Goal: Task Accomplishment & Management: Use online tool/utility

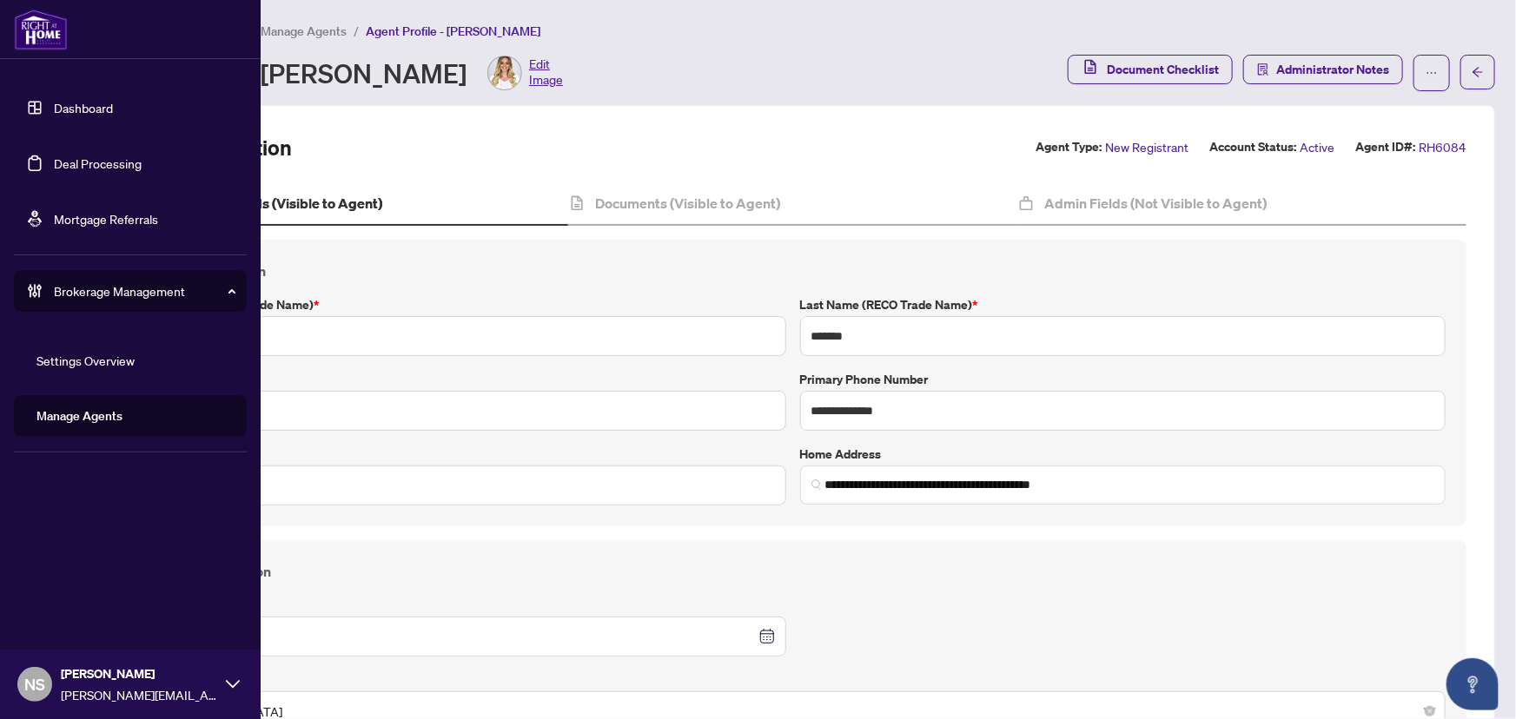
click at [63, 169] on link "Deal Processing" at bounding box center [98, 164] width 88 height 16
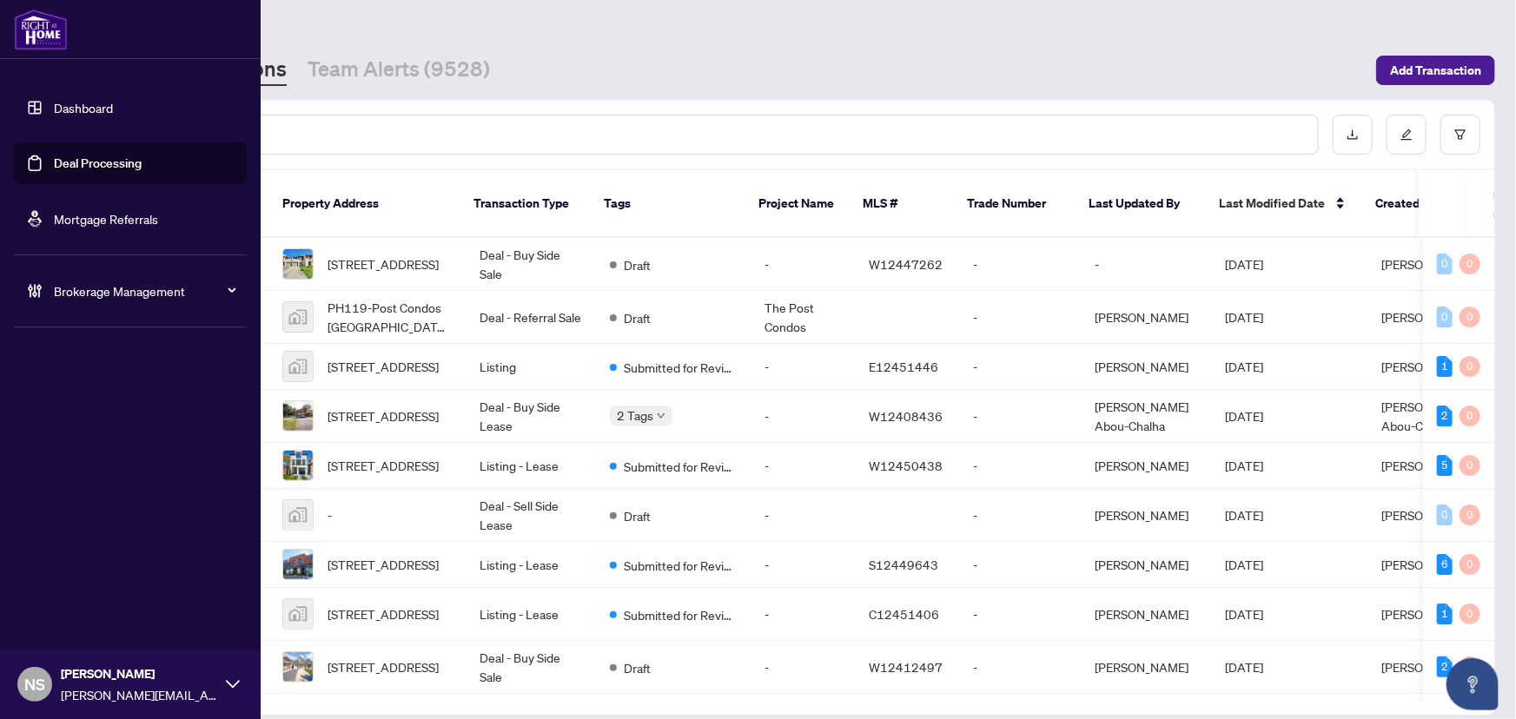
drag, startPoint x: 43, startPoint y: 157, endPoint x: 189, endPoint y: 202, distance: 153.4
click at [54, 157] on link "Deal Processing" at bounding box center [98, 164] width 88 height 16
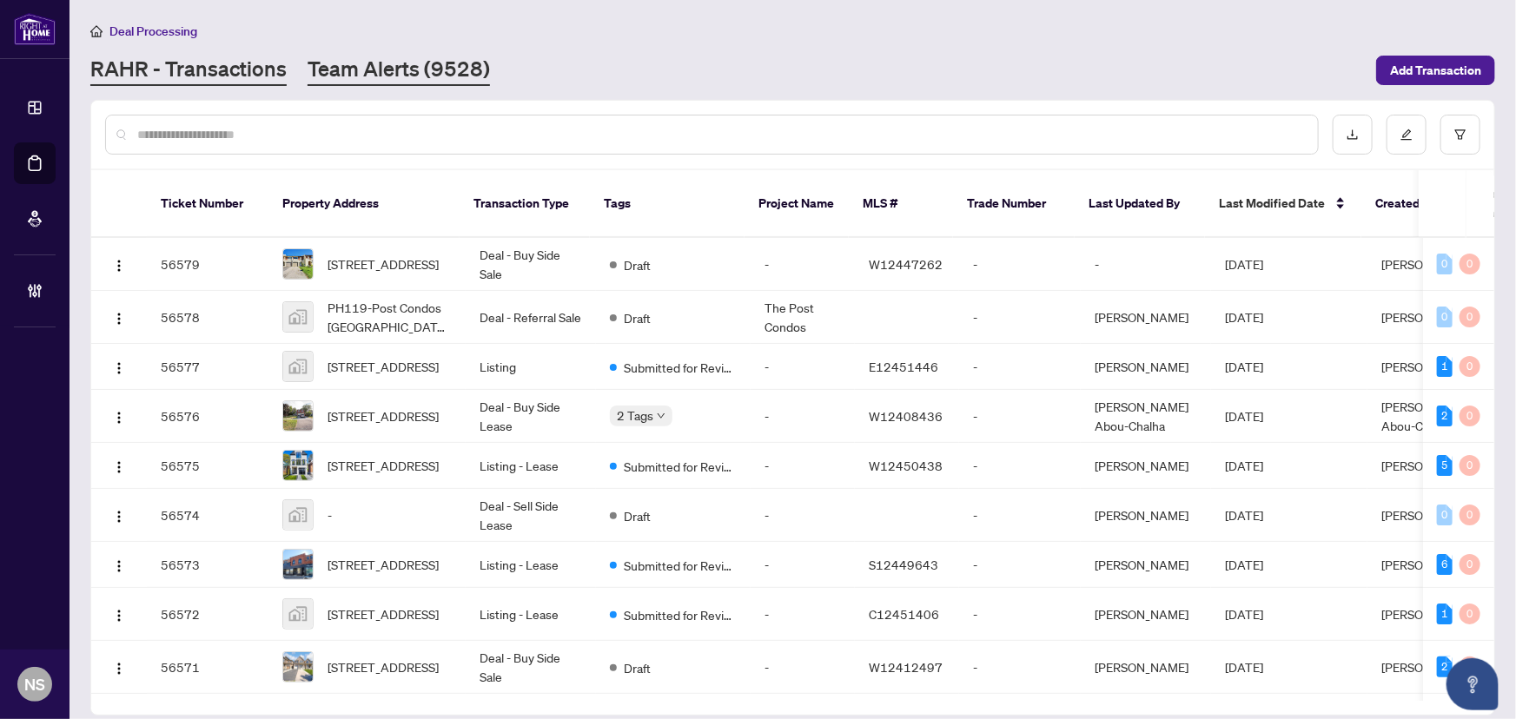
click at [389, 74] on link "Team Alerts (9528)" at bounding box center [399, 70] width 182 height 31
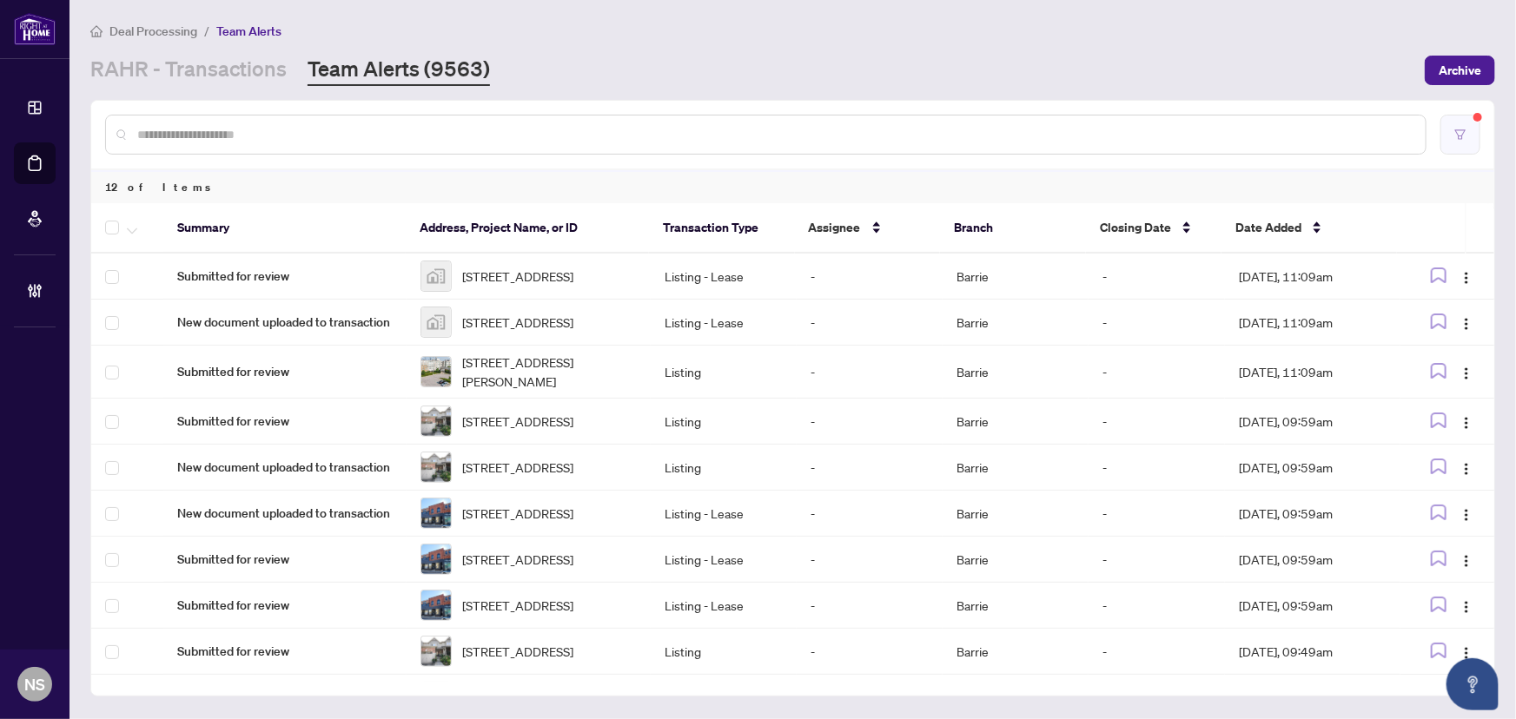
click at [1454, 124] on button "button" at bounding box center [1461, 135] width 40 height 40
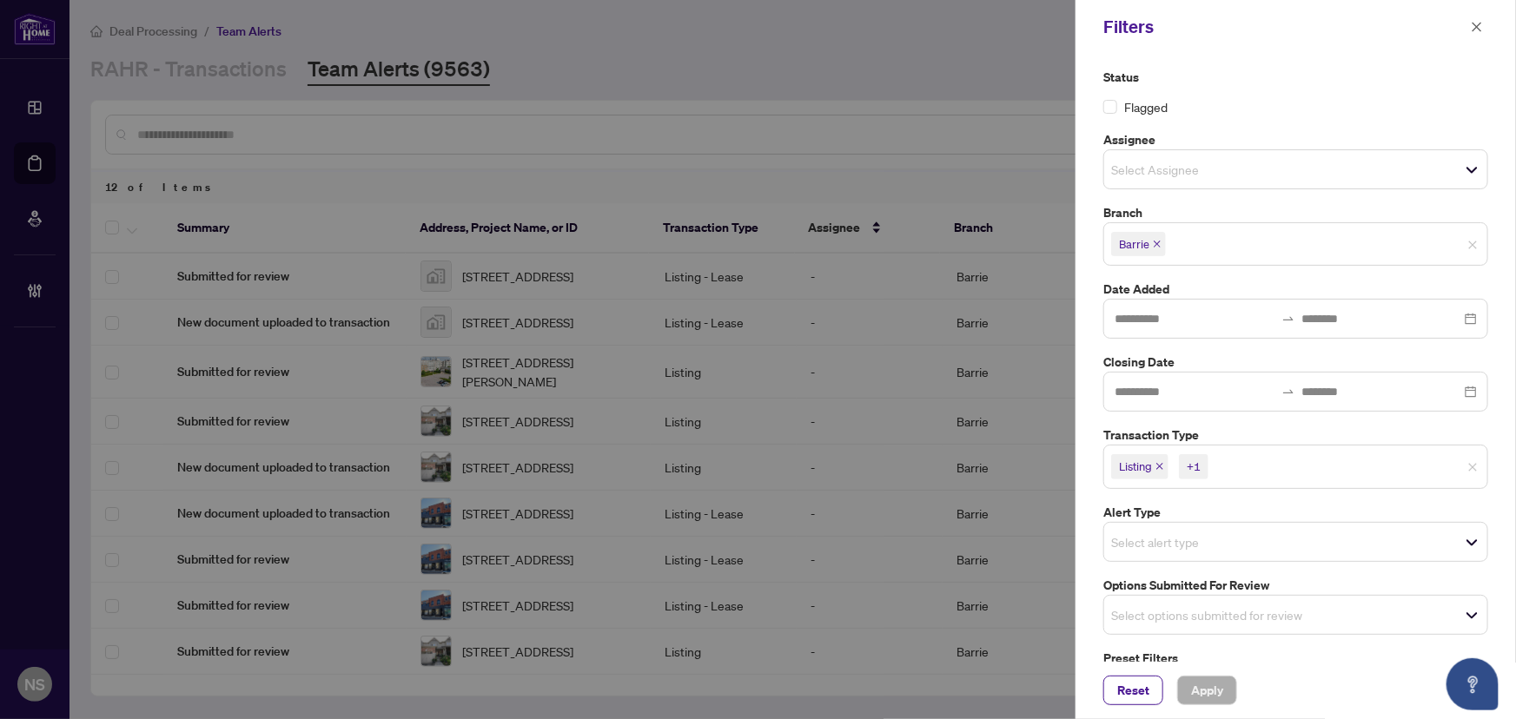
click at [1163, 462] on icon "close" at bounding box center [1160, 466] width 9 height 9
click at [1195, 466] on icon "close" at bounding box center [1199, 466] width 9 height 9
click at [1173, 600] on input "search" at bounding box center [1172, 610] width 122 height 21
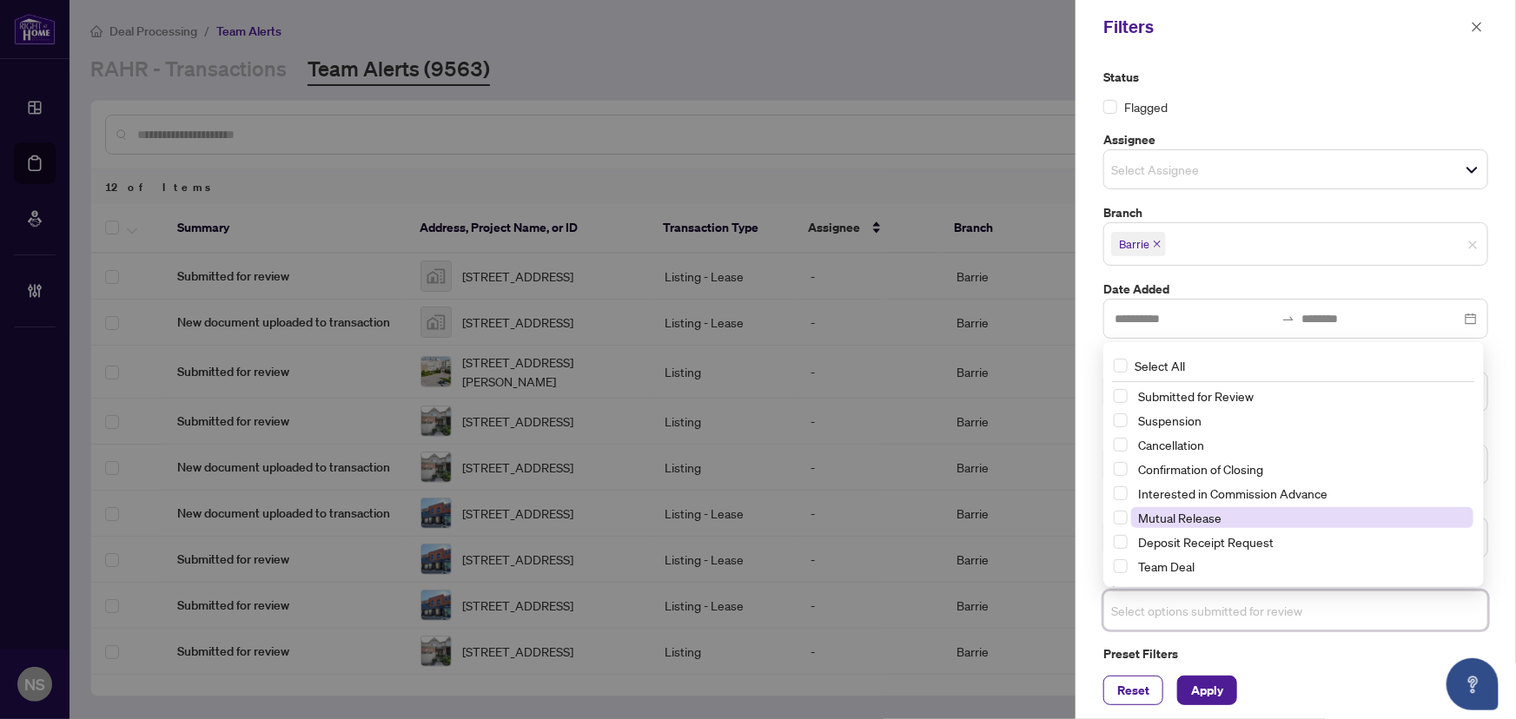
click at [1186, 510] on span "Mutual Release" at bounding box center [1179, 518] width 83 height 16
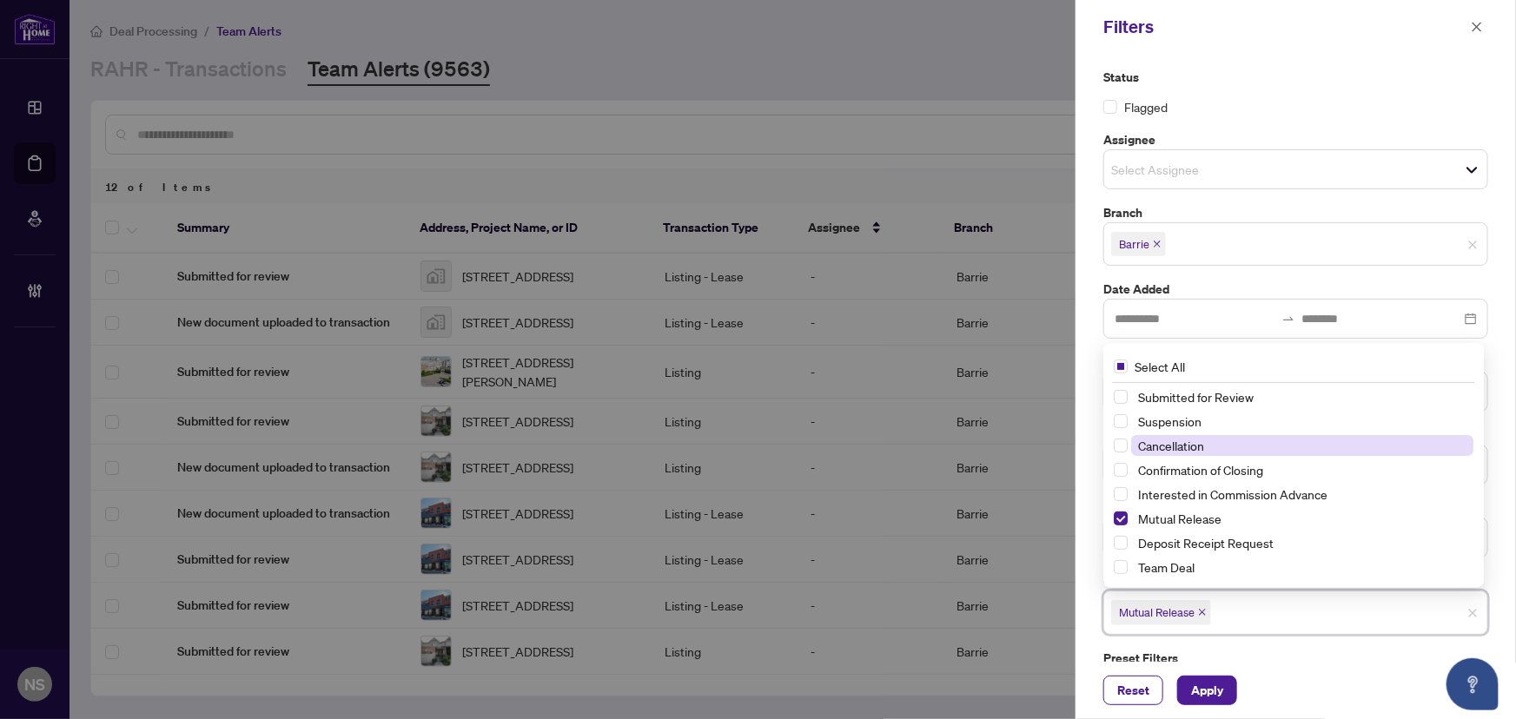
click at [1190, 438] on span "Cancellation" at bounding box center [1171, 446] width 66 height 16
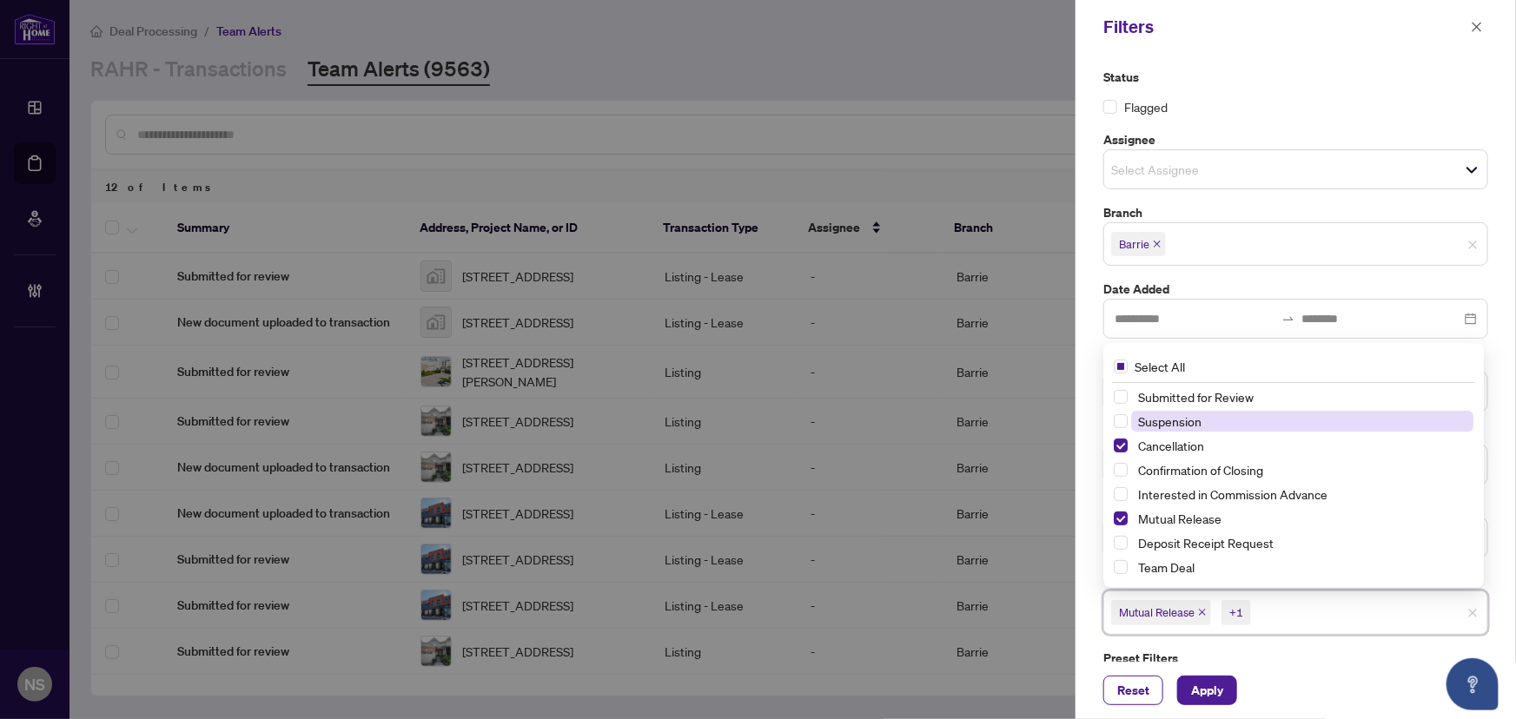
click at [1184, 417] on span "Suspension" at bounding box center [1169, 422] width 63 height 16
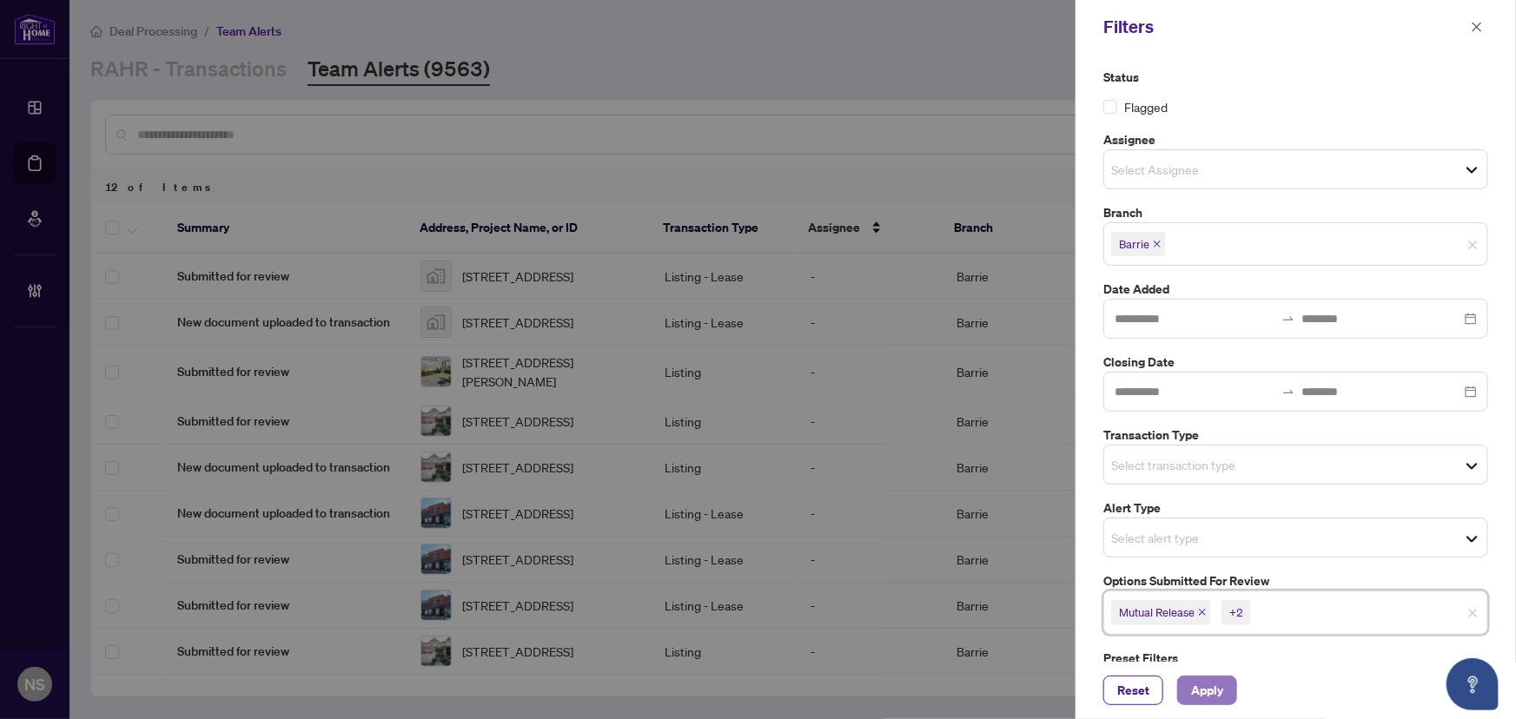
click at [1221, 684] on span "Apply" at bounding box center [1207, 691] width 32 height 28
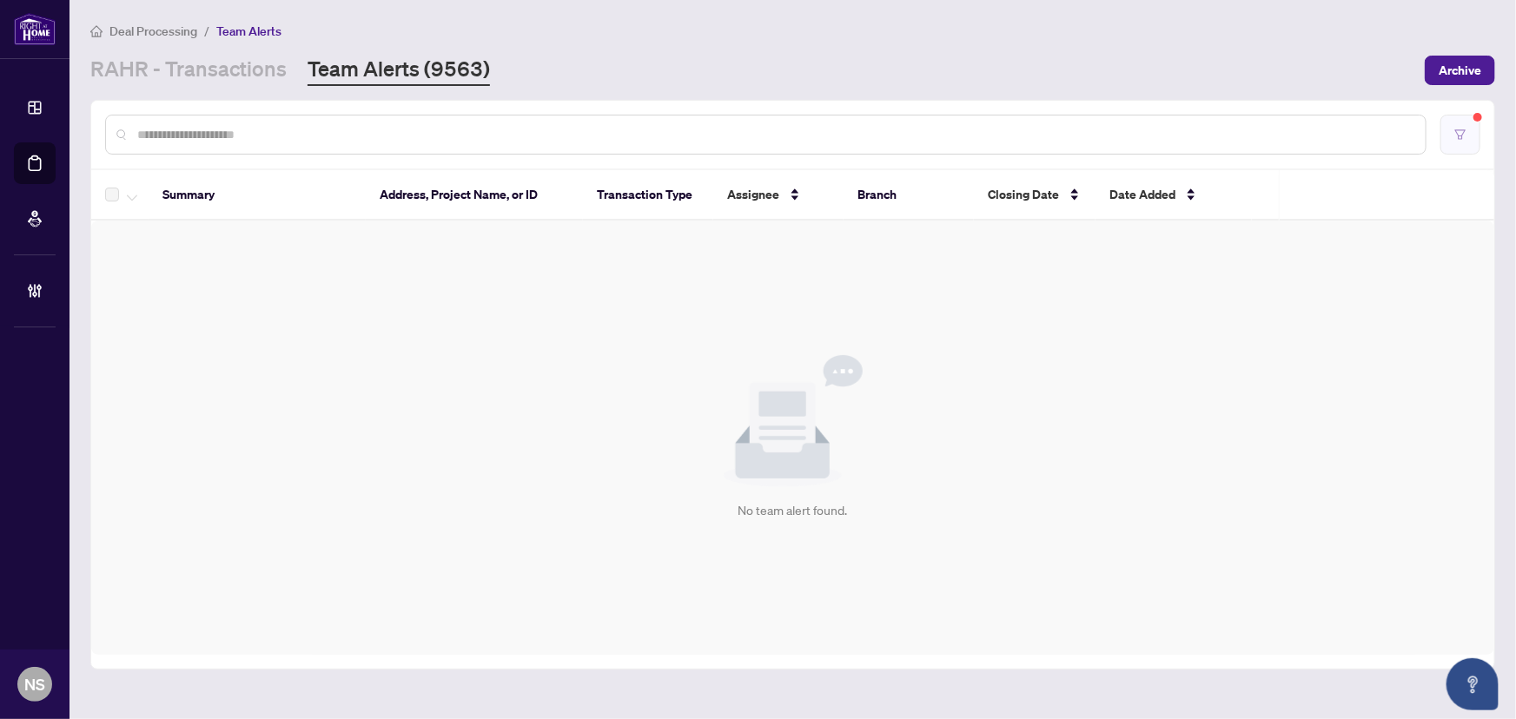
click at [1474, 133] on button "button" at bounding box center [1461, 135] width 40 height 40
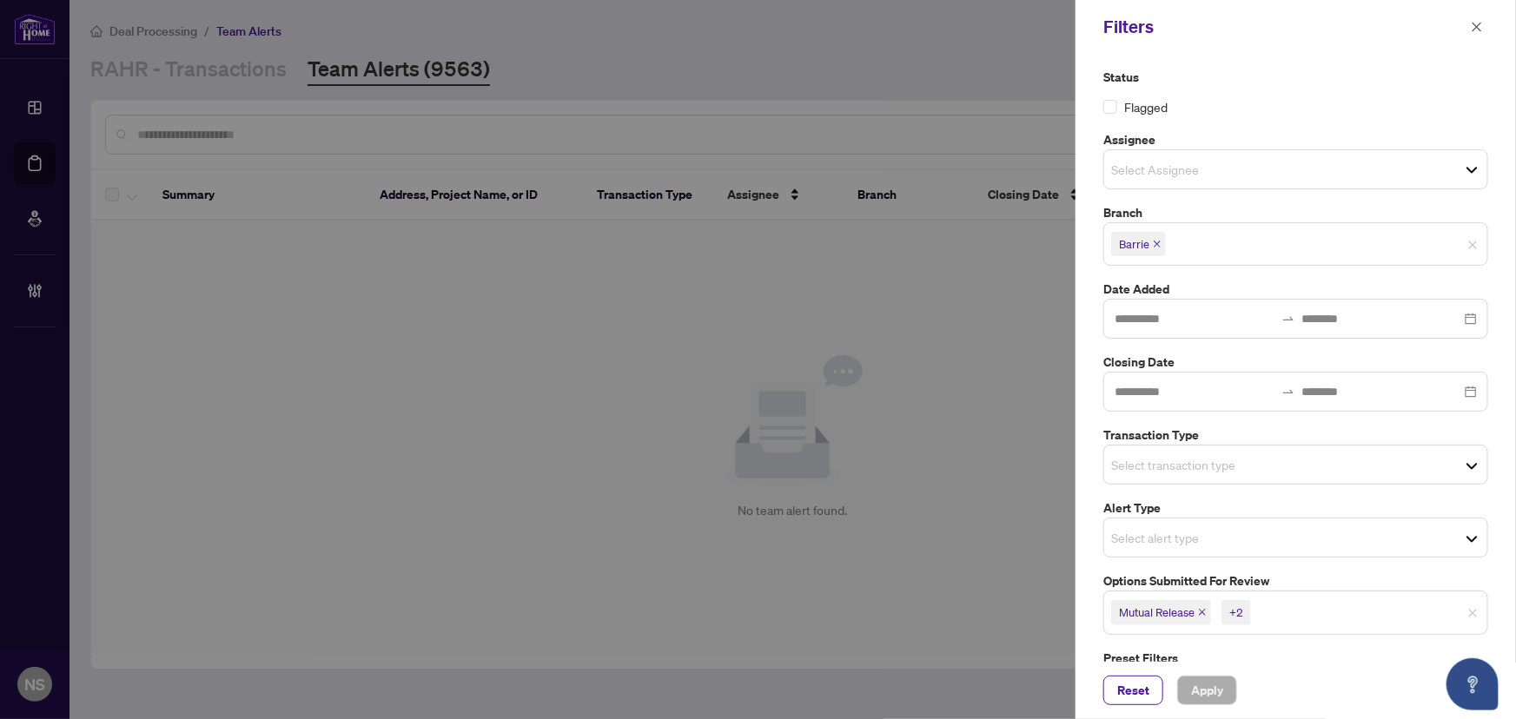
click at [1202, 612] on icon "close" at bounding box center [1202, 613] width 7 height 7
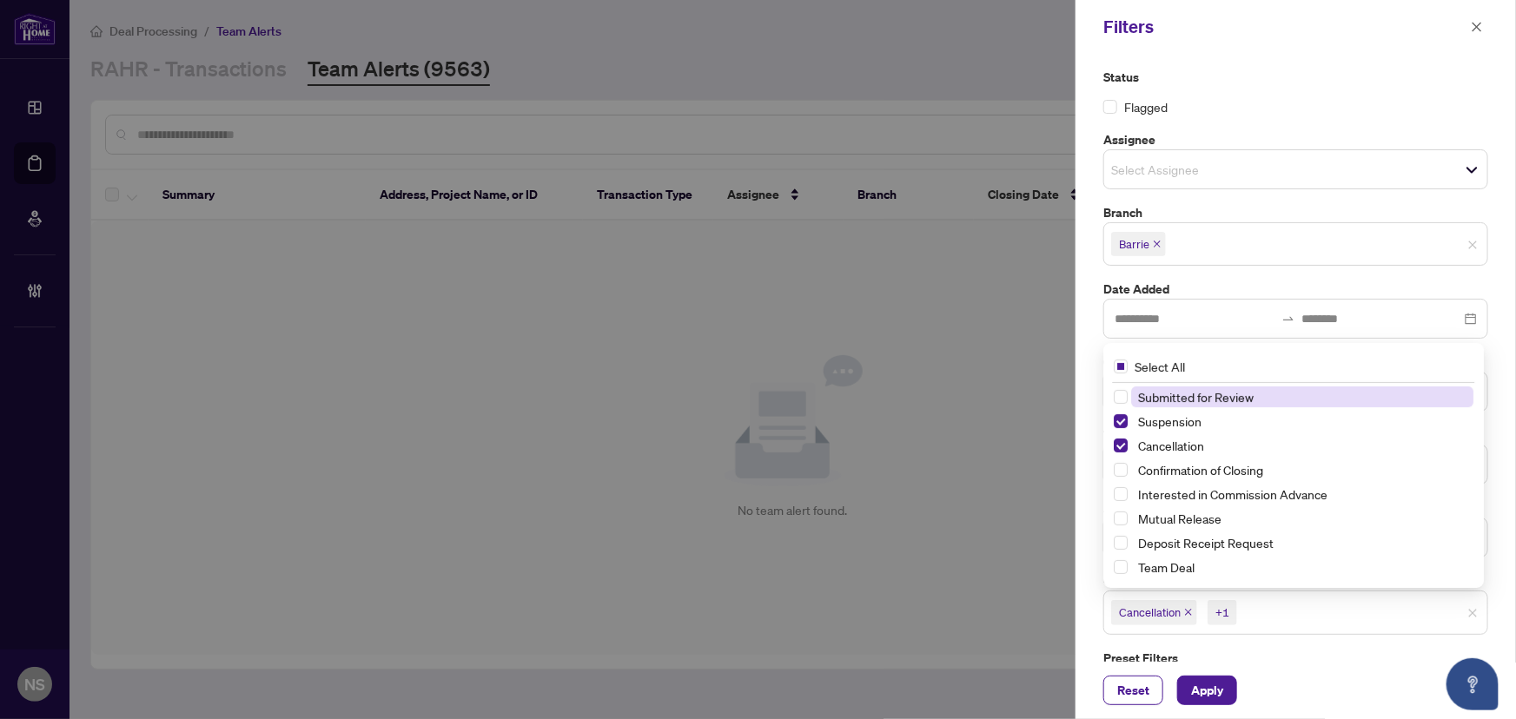
click at [1194, 612] on span "Cancellation" at bounding box center [1154, 612] width 86 height 24
click at [1190, 613] on icon "close" at bounding box center [1188, 613] width 7 height 7
click at [1187, 609] on icon "close" at bounding box center [1184, 612] width 9 height 9
click at [1090, 583] on div "Status Flagged Assignee Select Assignee Branch Barrie Date Added Closing Date T…" at bounding box center [1296, 358] width 441 height 608
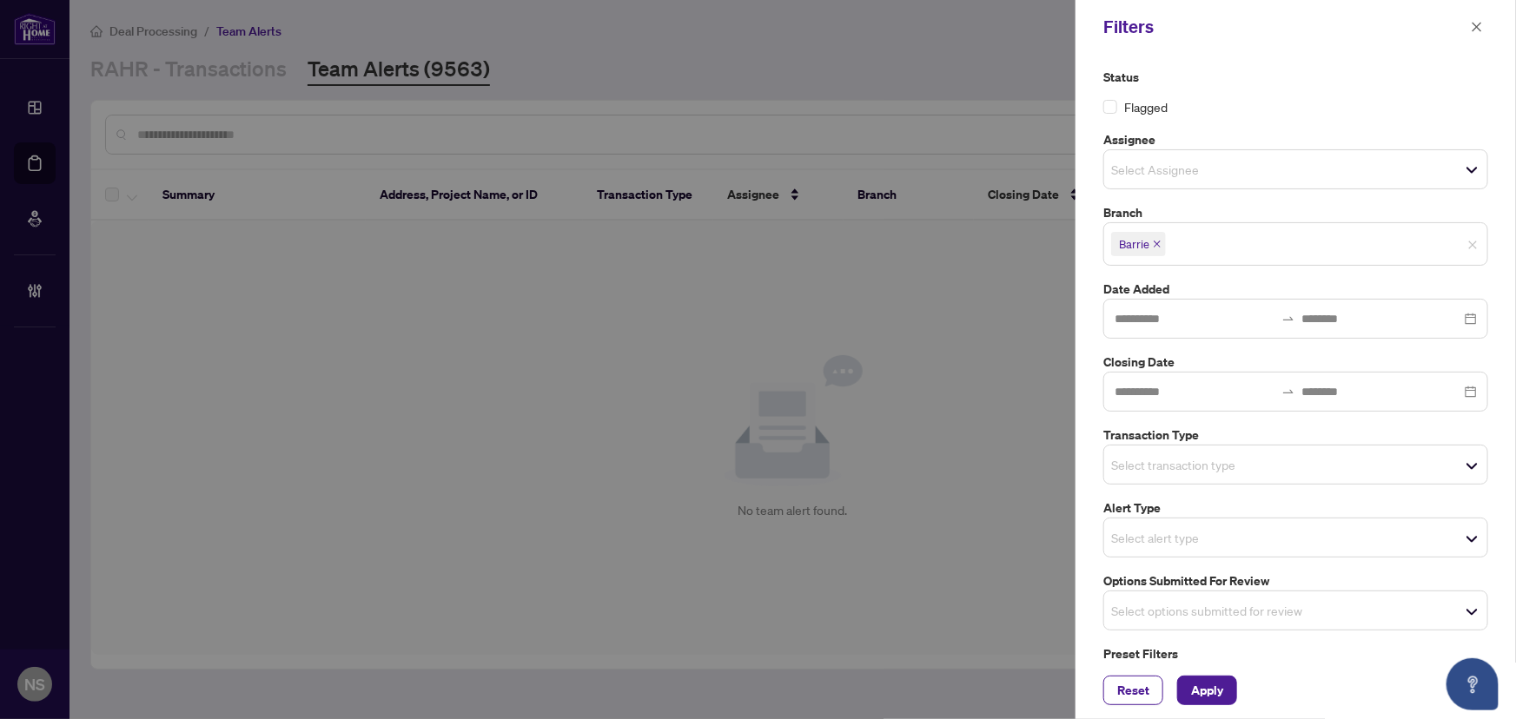
click at [1128, 472] on input "search" at bounding box center [1172, 464] width 122 height 21
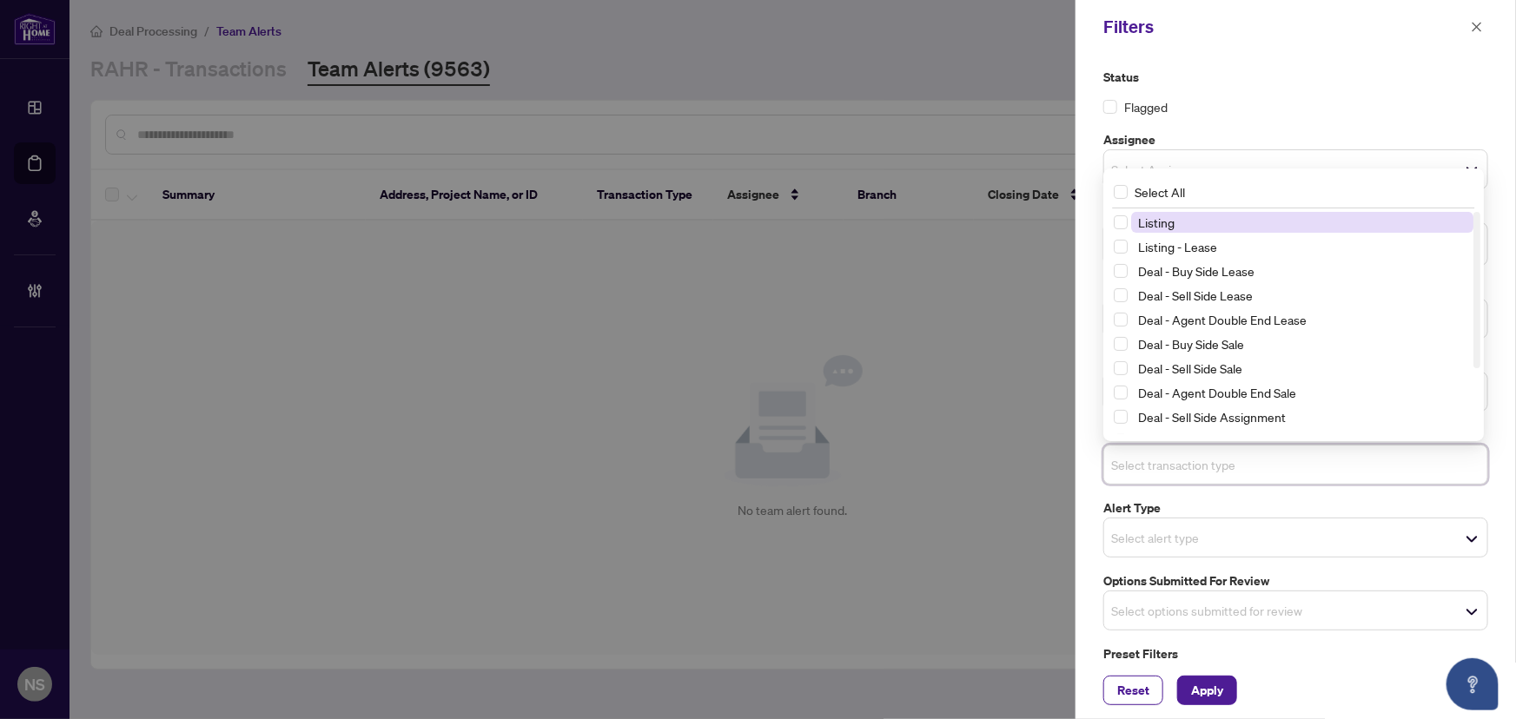
click at [1184, 226] on span "Listing" at bounding box center [1302, 222] width 342 height 21
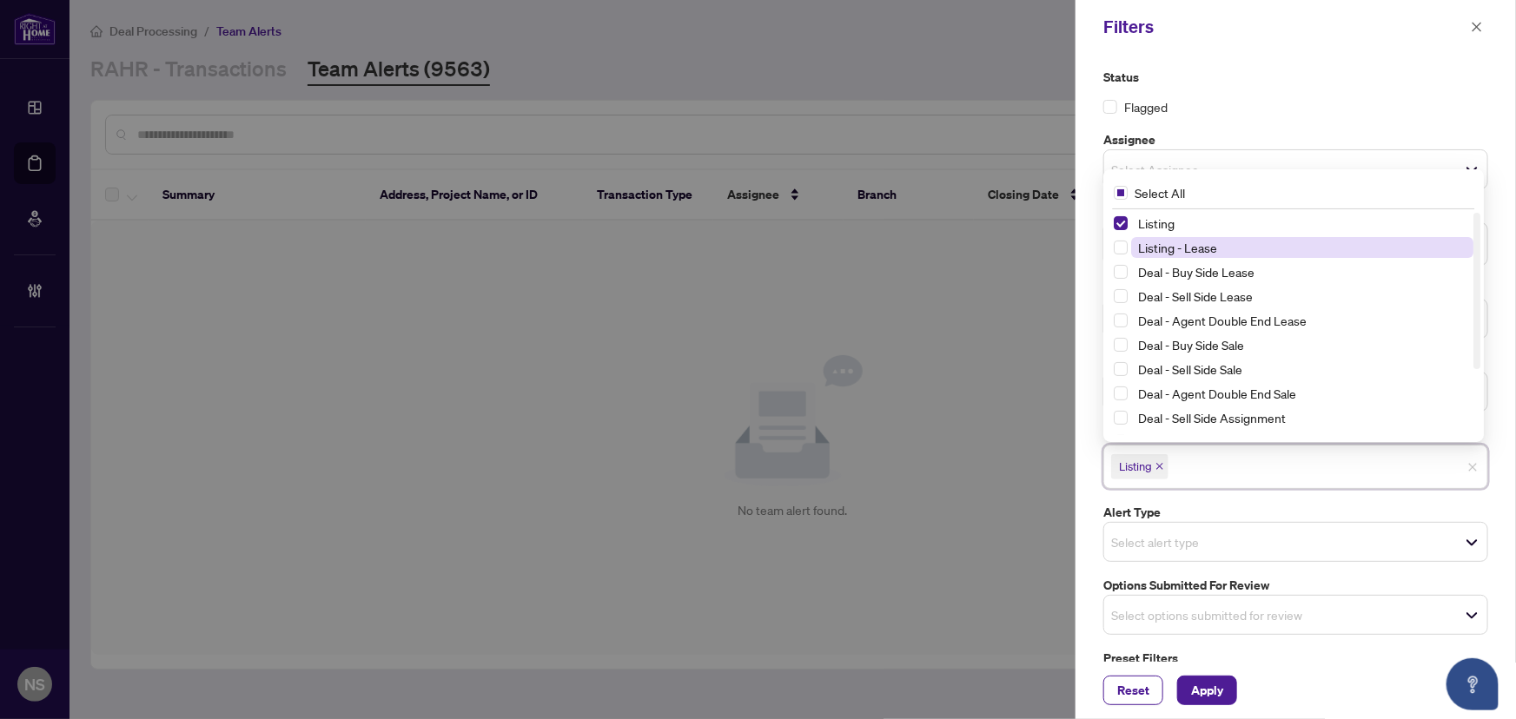
click at [1187, 241] on span "Listing - Lease" at bounding box center [1177, 248] width 79 height 16
click at [1204, 689] on span "Apply" at bounding box center [1207, 691] width 32 height 28
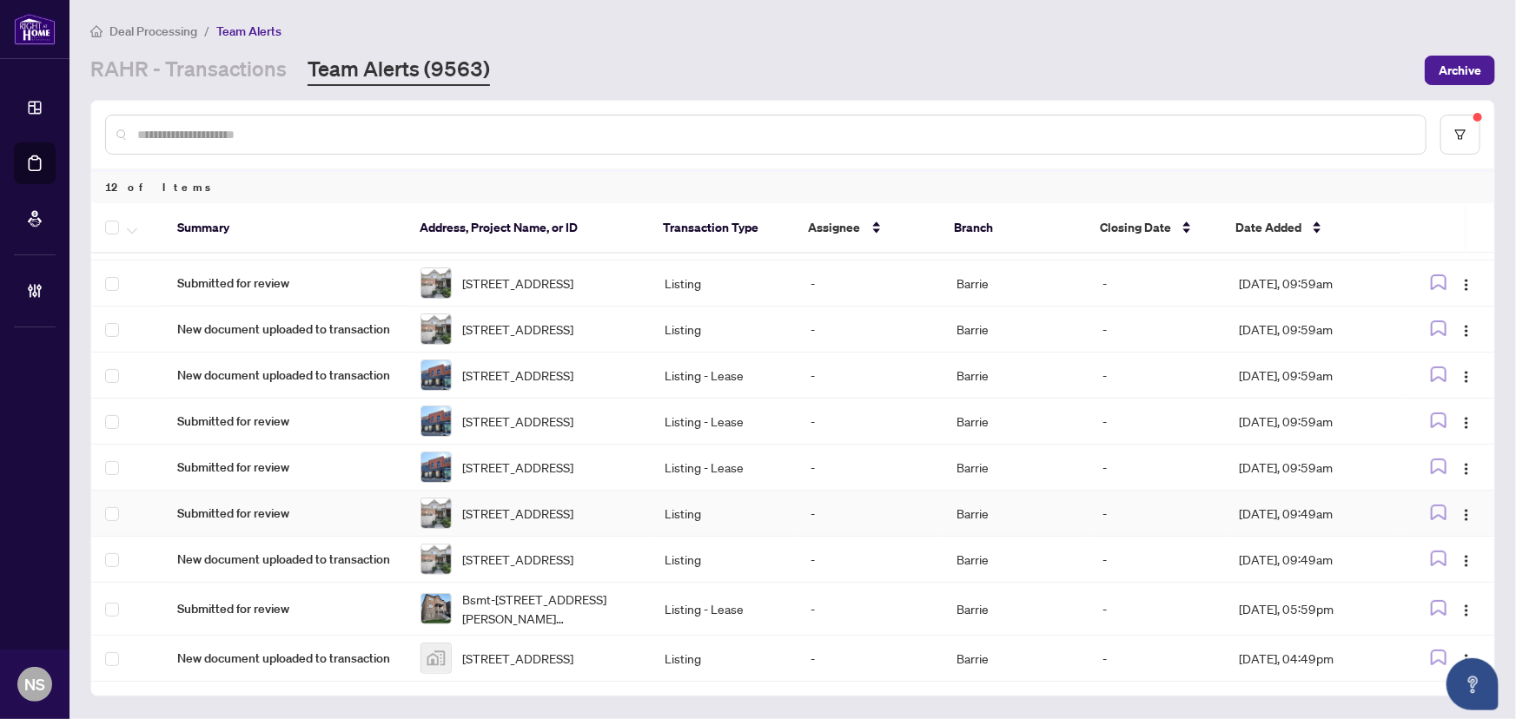
scroll to position [206, 0]
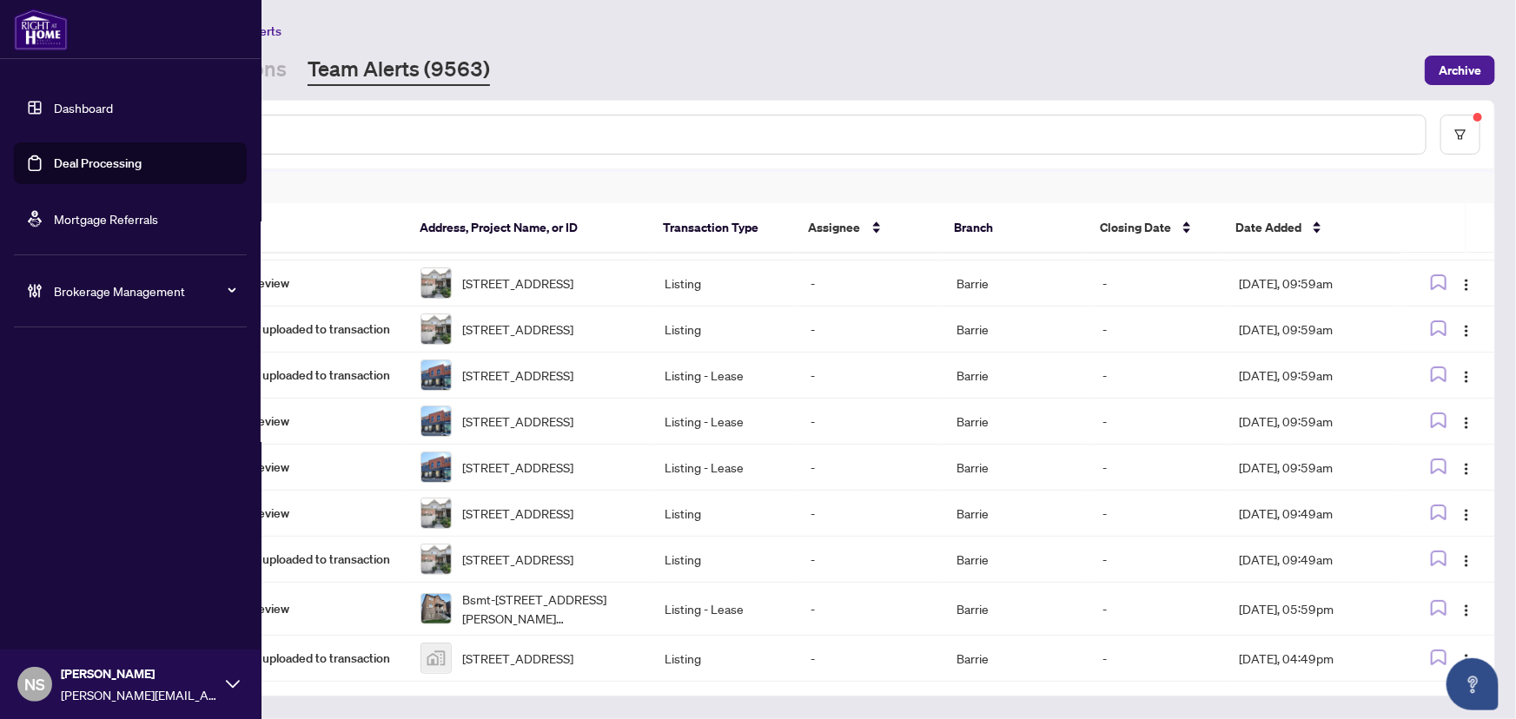
click at [96, 171] on link "Deal Processing" at bounding box center [98, 164] width 88 height 16
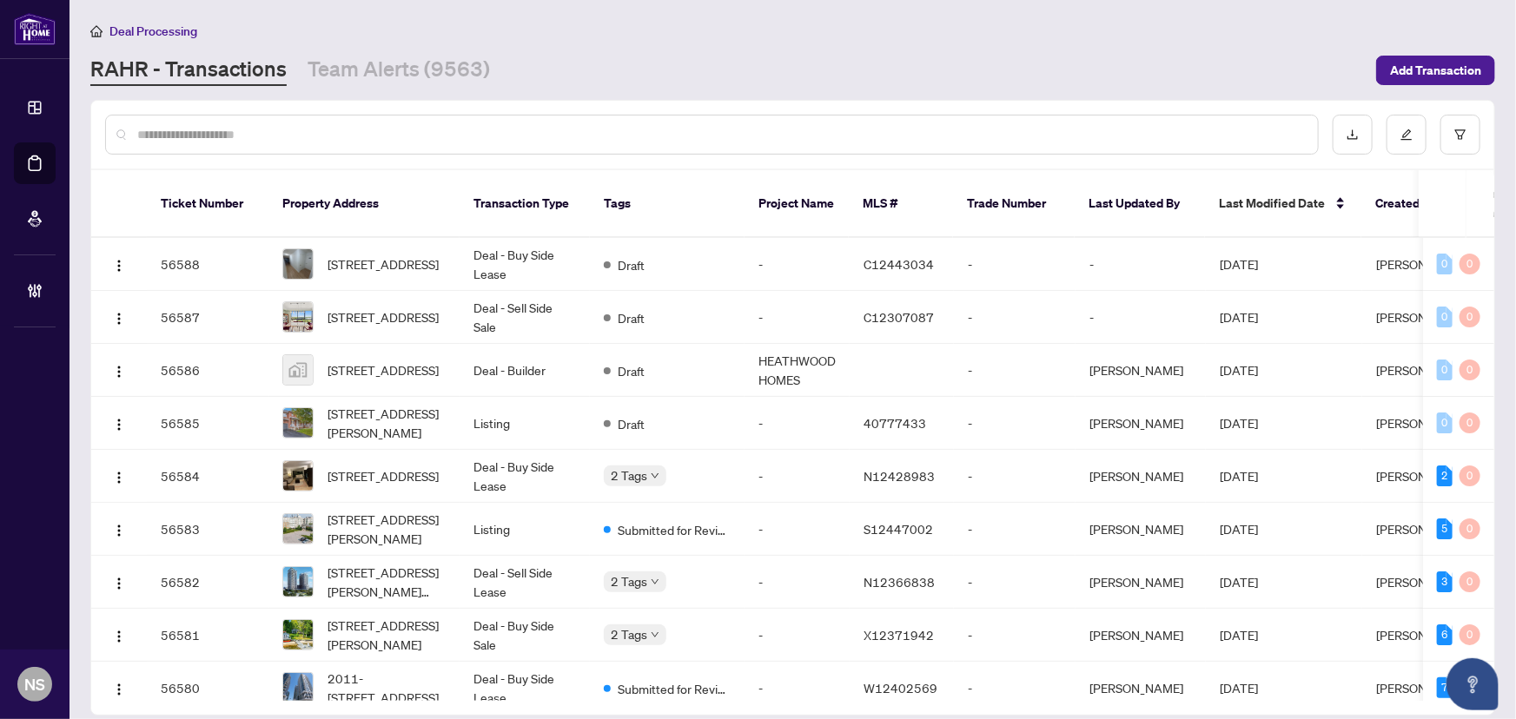
click at [218, 135] on input "text" at bounding box center [720, 134] width 1167 height 19
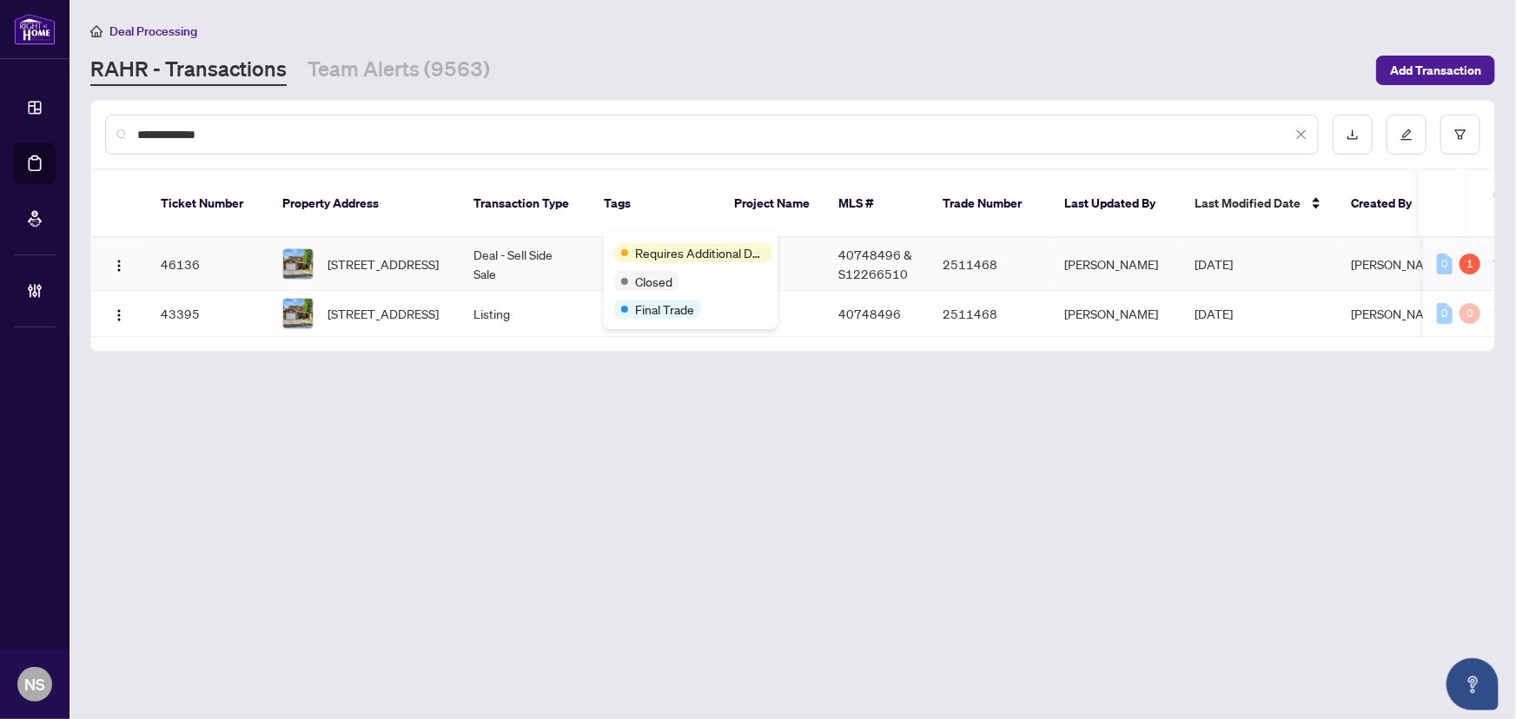
type input "**********"
click at [495, 253] on td "Deal - Sell Side Sale" at bounding box center [525, 264] width 130 height 53
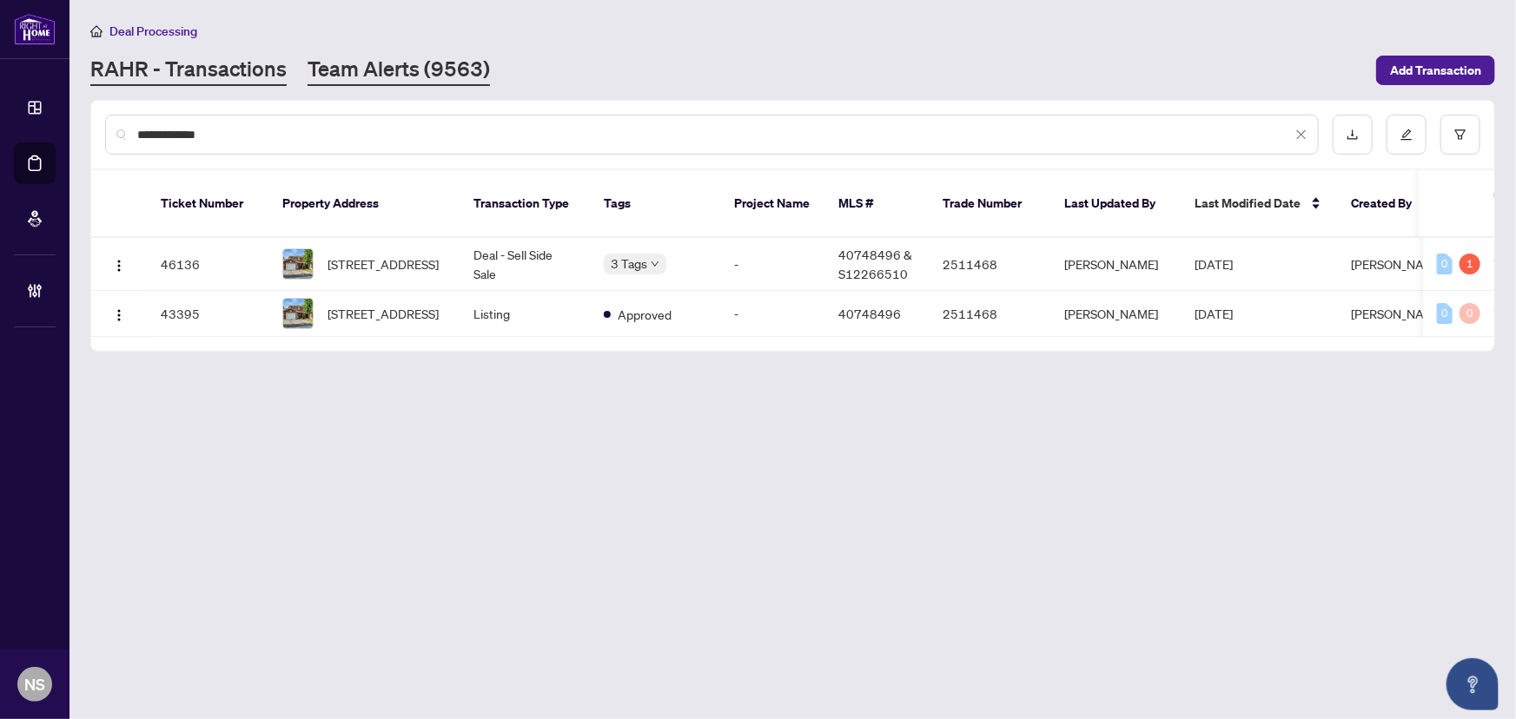
click at [427, 72] on link "Team Alerts (9563)" at bounding box center [399, 70] width 182 height 31
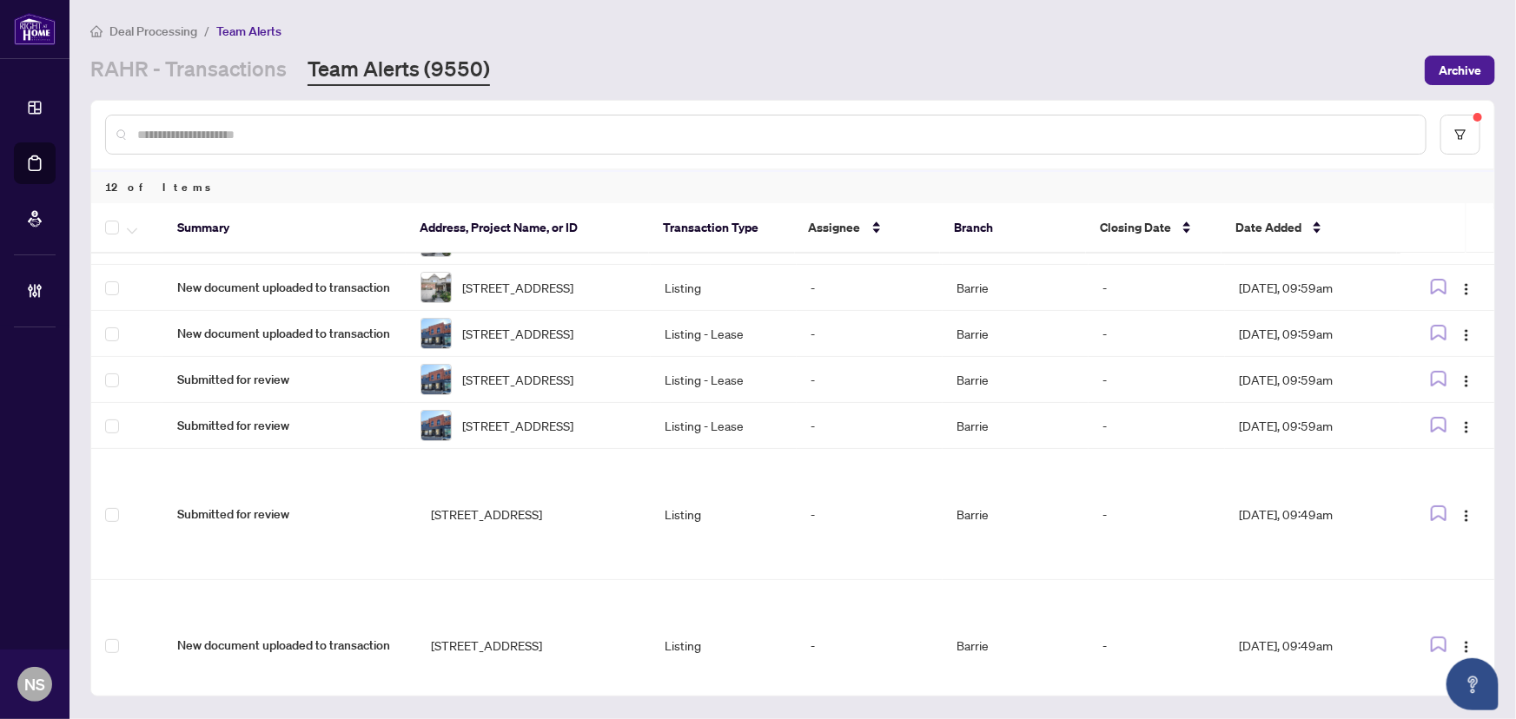
scroll to position [206, 0]
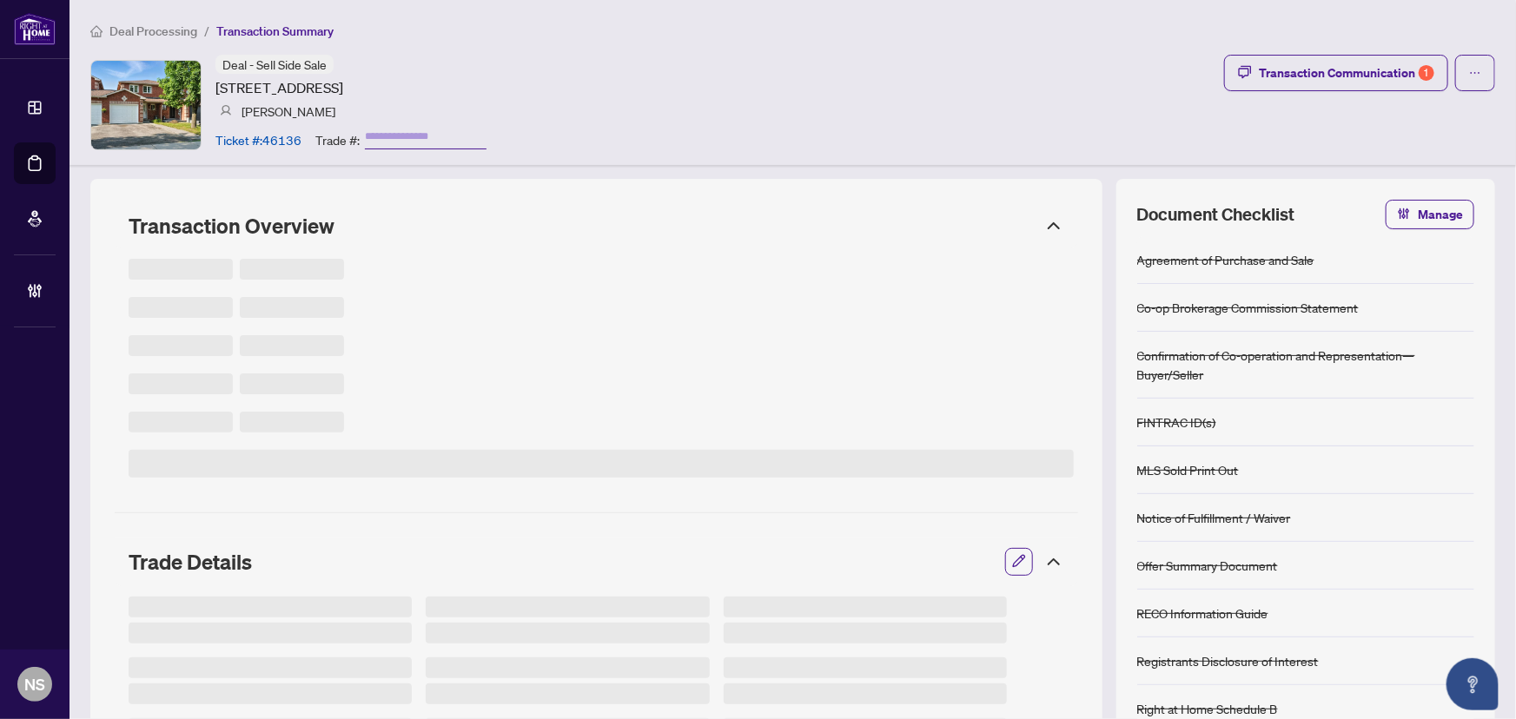
type input "*******"
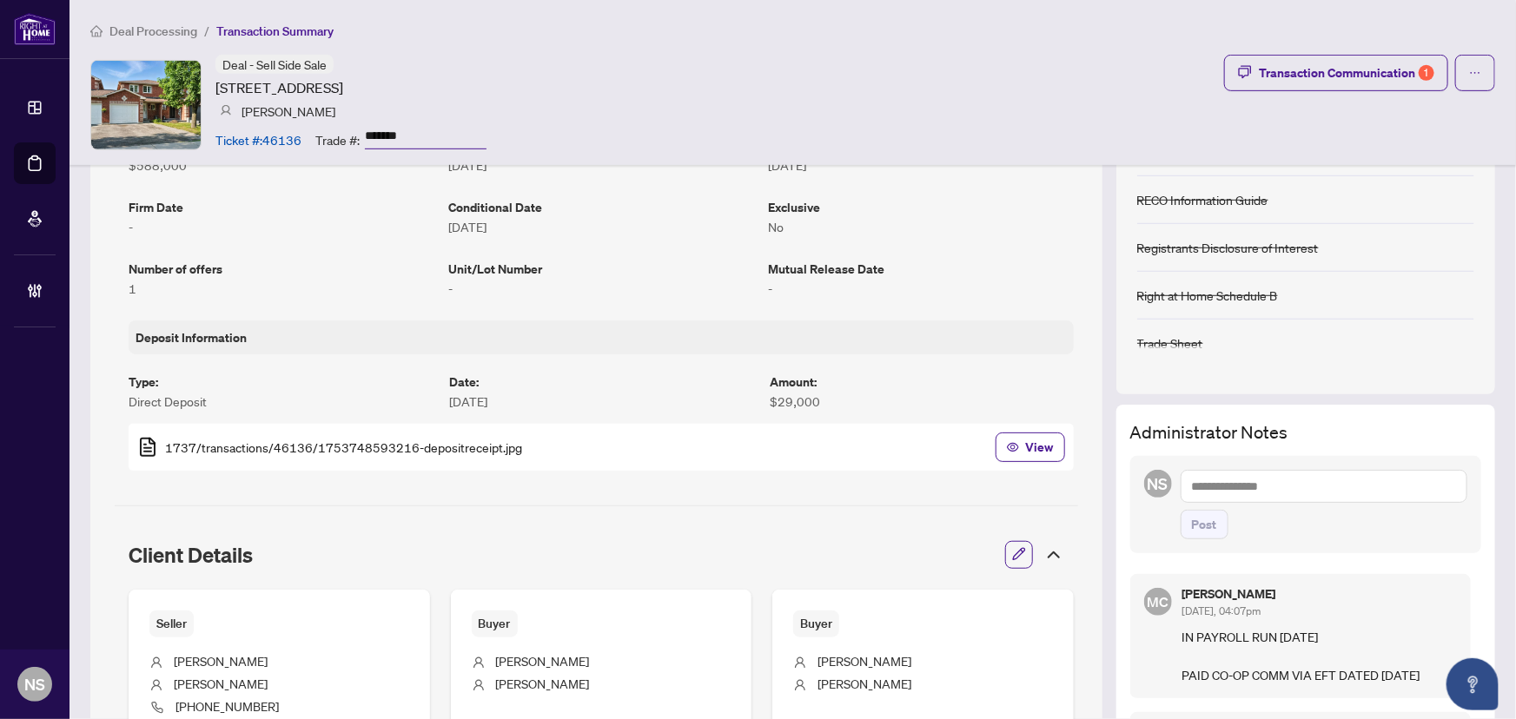
scroll to position [474, 0]
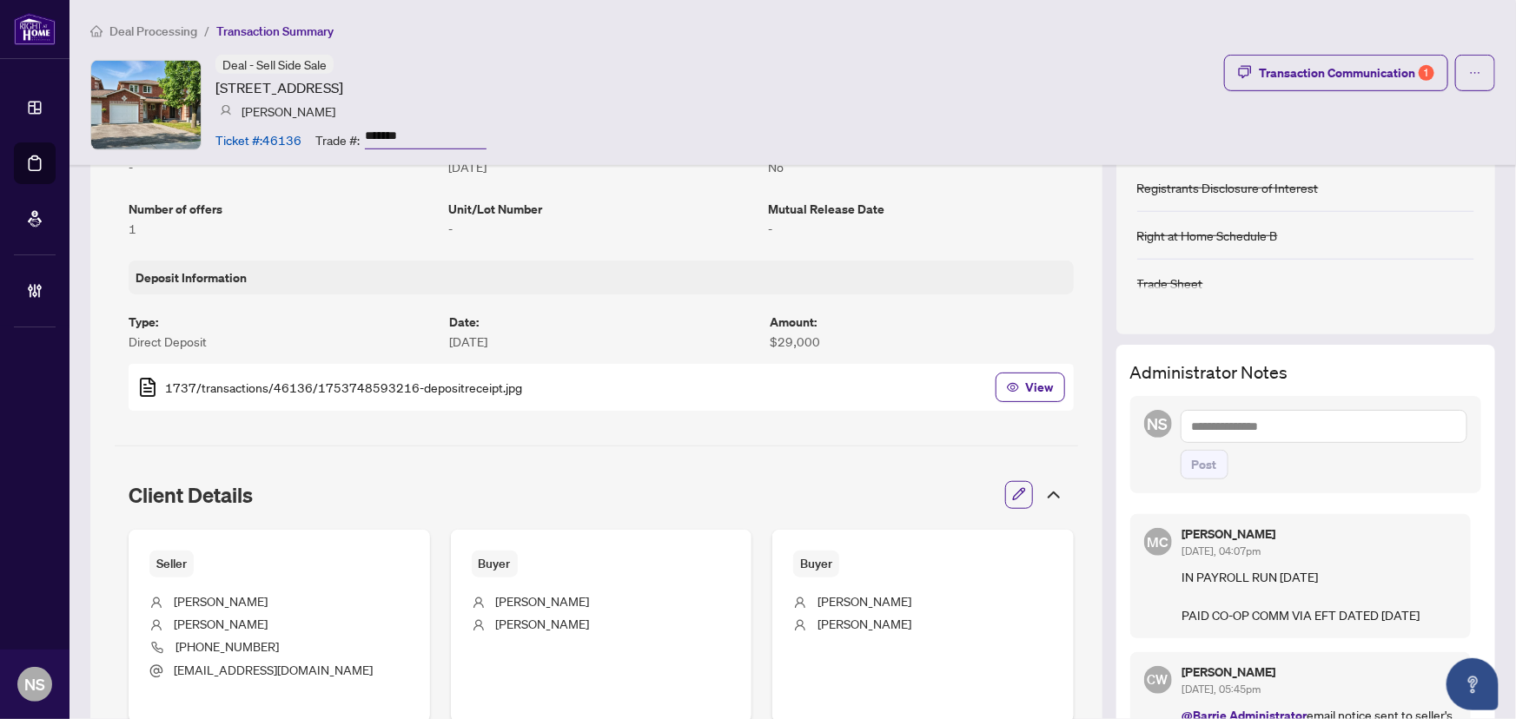
drag, startPoint x: 1434, startPoint y: 613, endPoint x: 1166, endPoint y: 571, distance: 271.0
click at [1166, 571] on div "MC Maria Cheng Oct/07/2025, 04:07pm IN PAYROLL RUN OCT 8, 2025 PAID CO-OP COMM …" at bounding box center [1300, 576] width 341 height 124
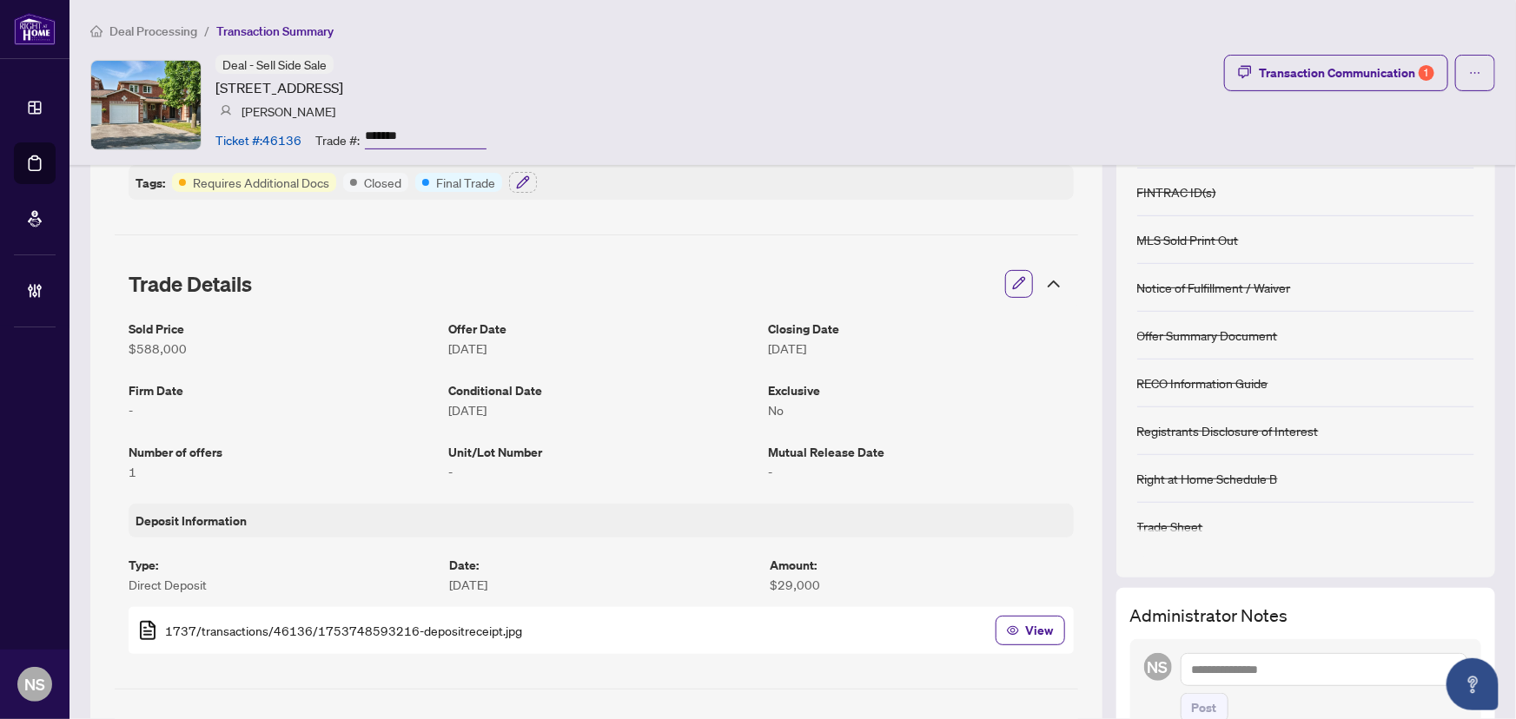
scroll to position [78, 0]
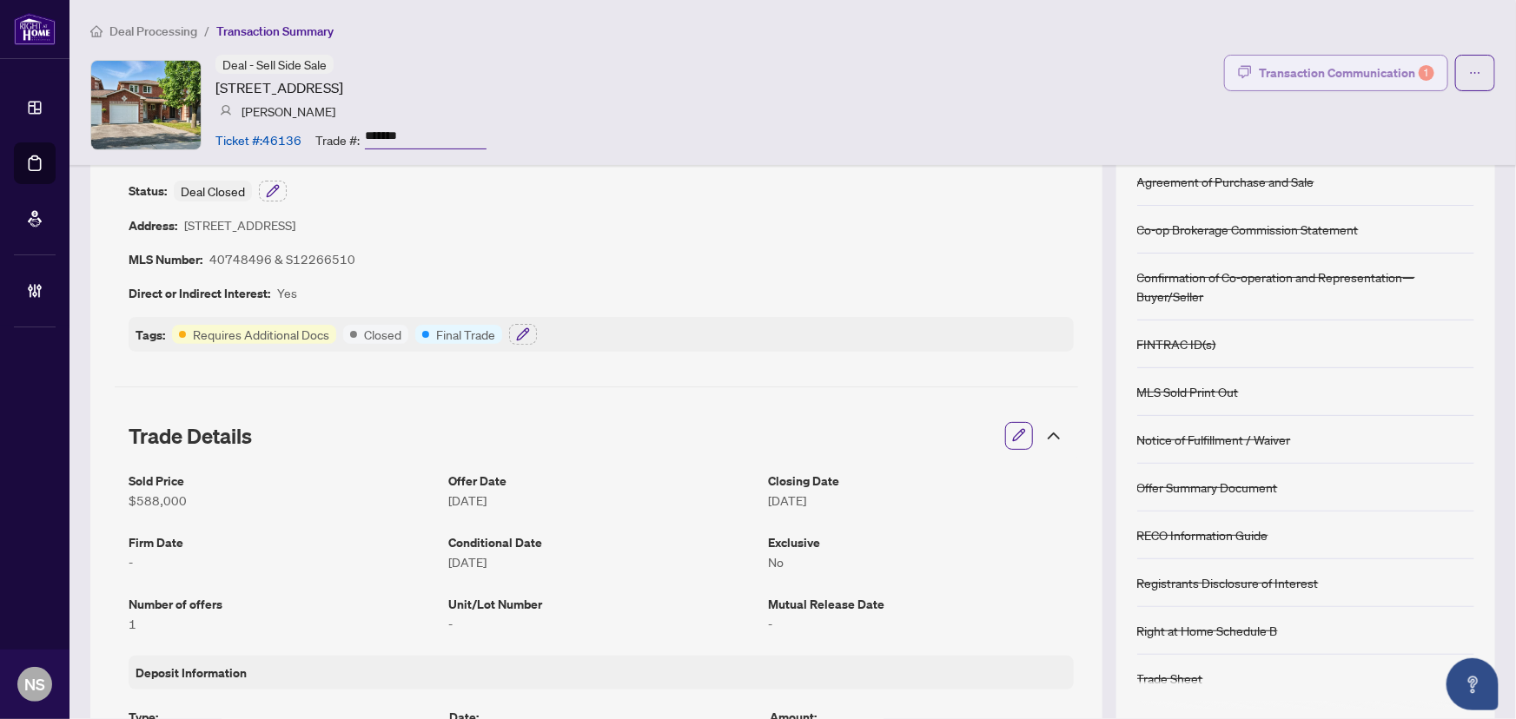
click at [1322, 78] on div "Transaction Communication 1" at bounding box center [1347, 73] width 176 height 28
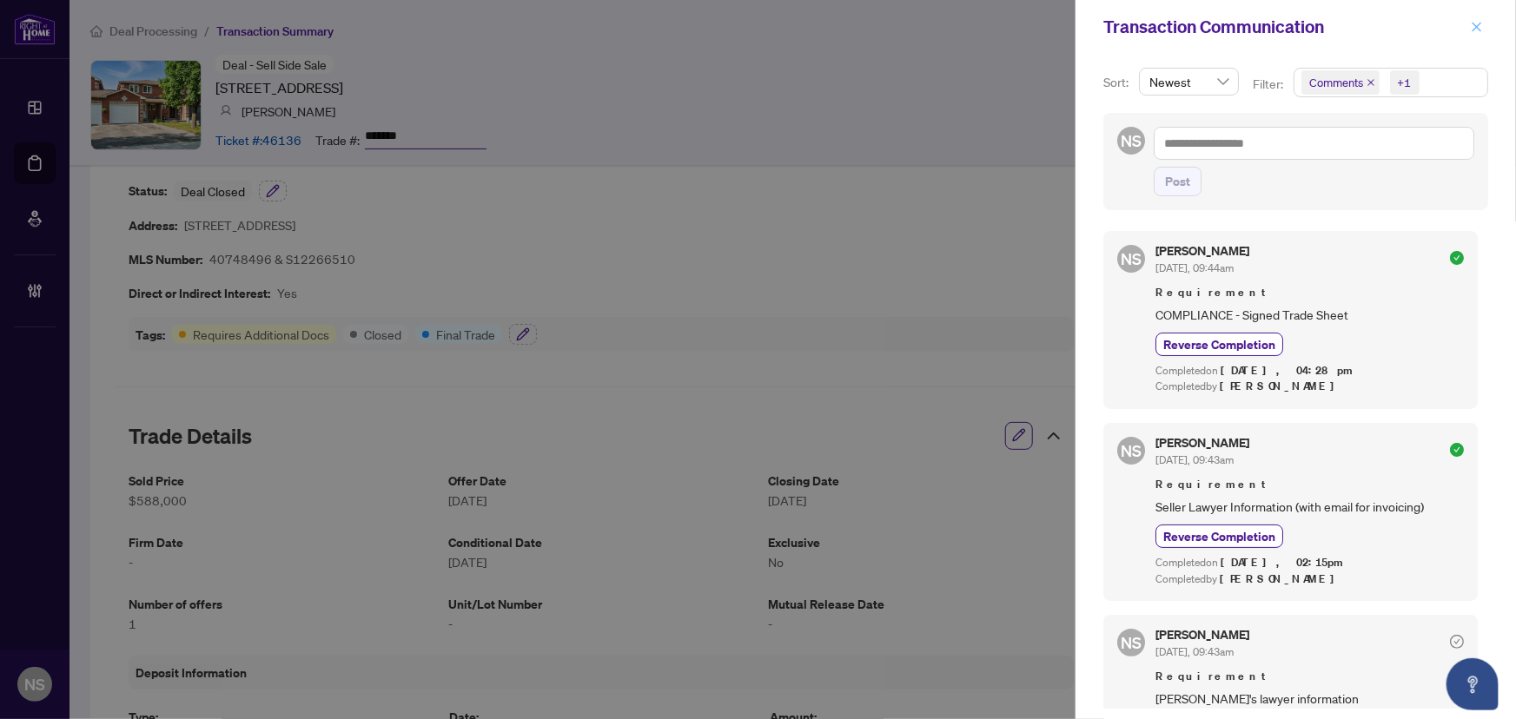
click at [1471, 34] on span "button" at bounding box center [1477, 27] width 12 height 28
